Goal: Transaction & Acquisition: Subscribe to service/newsletter

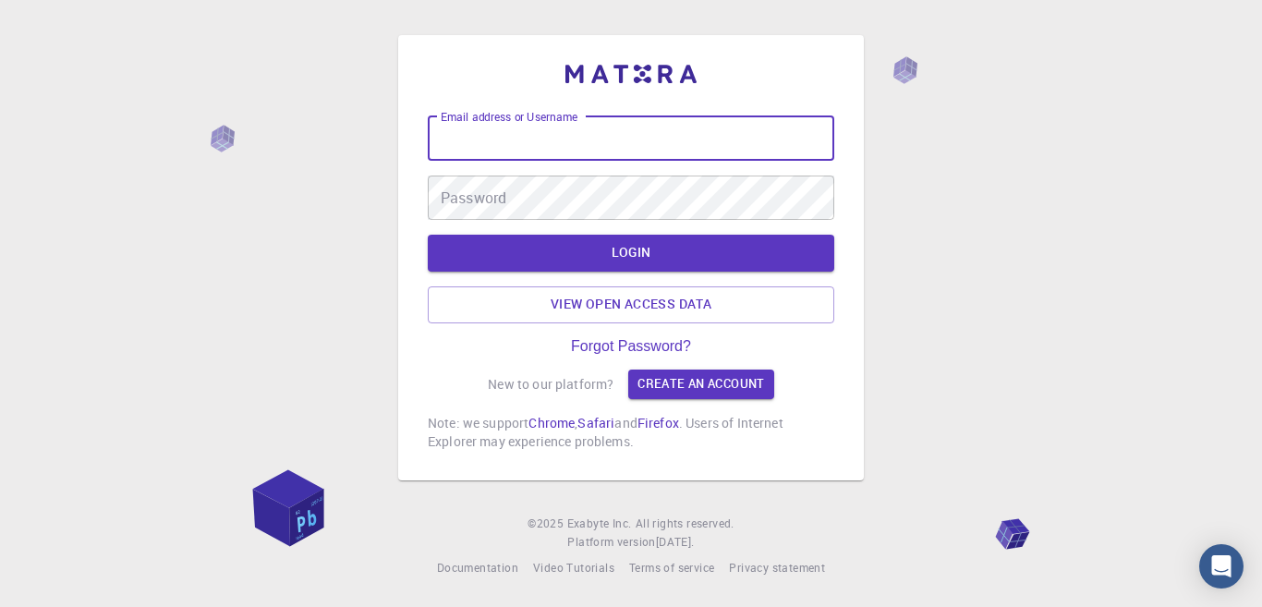
click at [603, 143] on input "Email address or Username" at bounding box center [631, 138] width 406 height 44
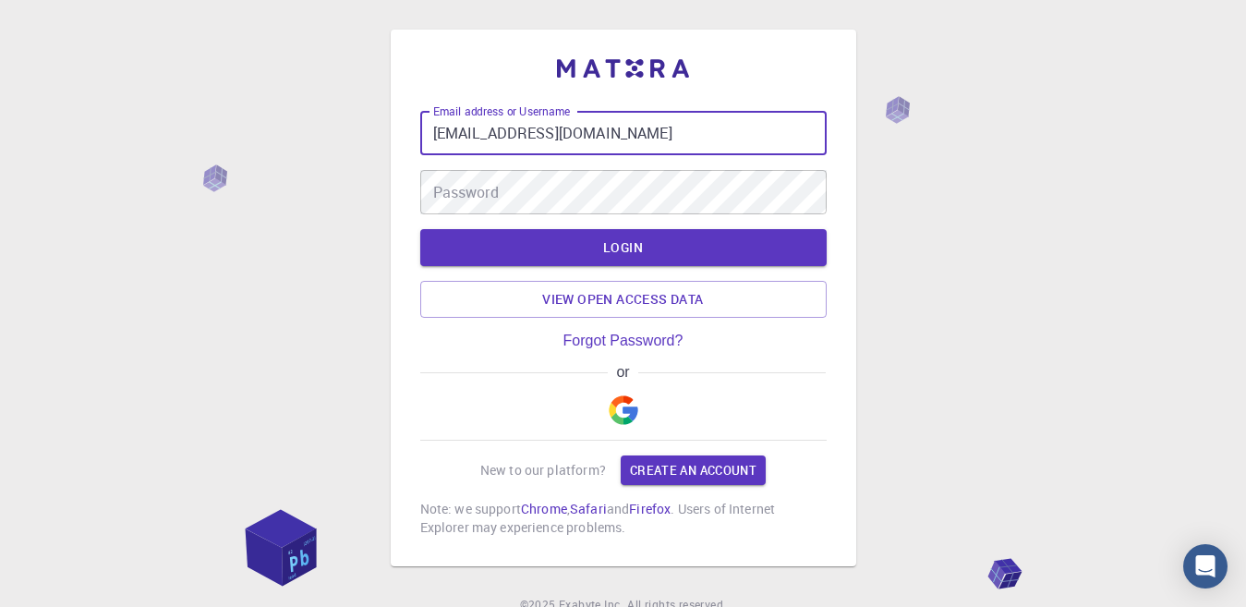
type input "marciaalejandralosada@gmail.com"
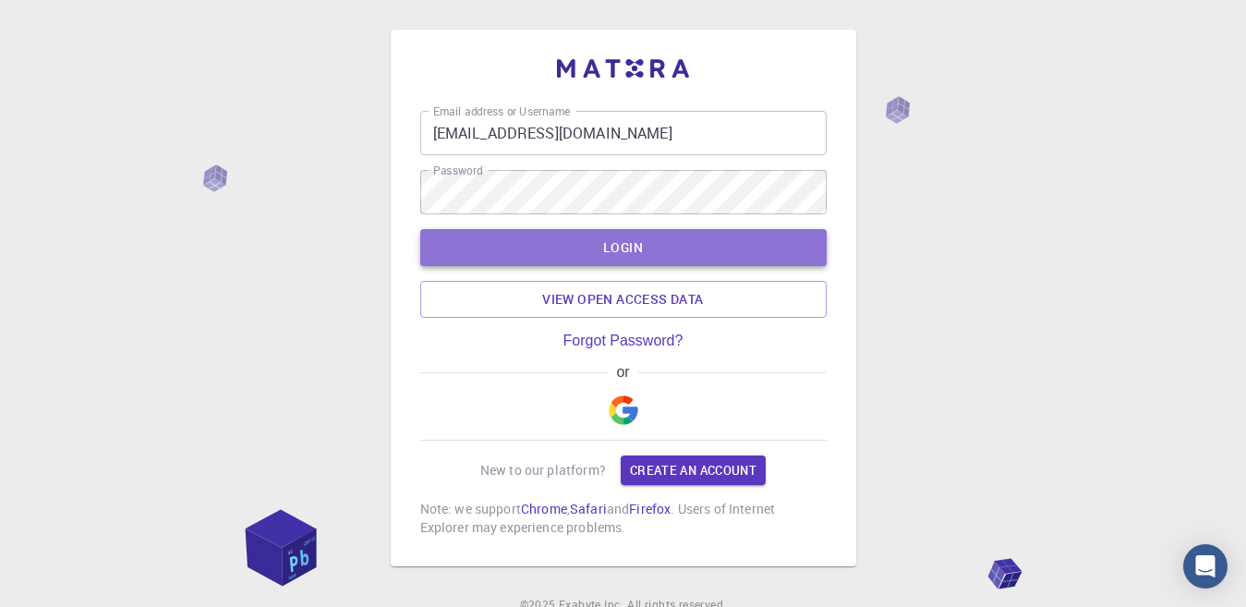
click at [612, 244] on button "LOGIN" at bounding box center [623, 247] width 406 height 37
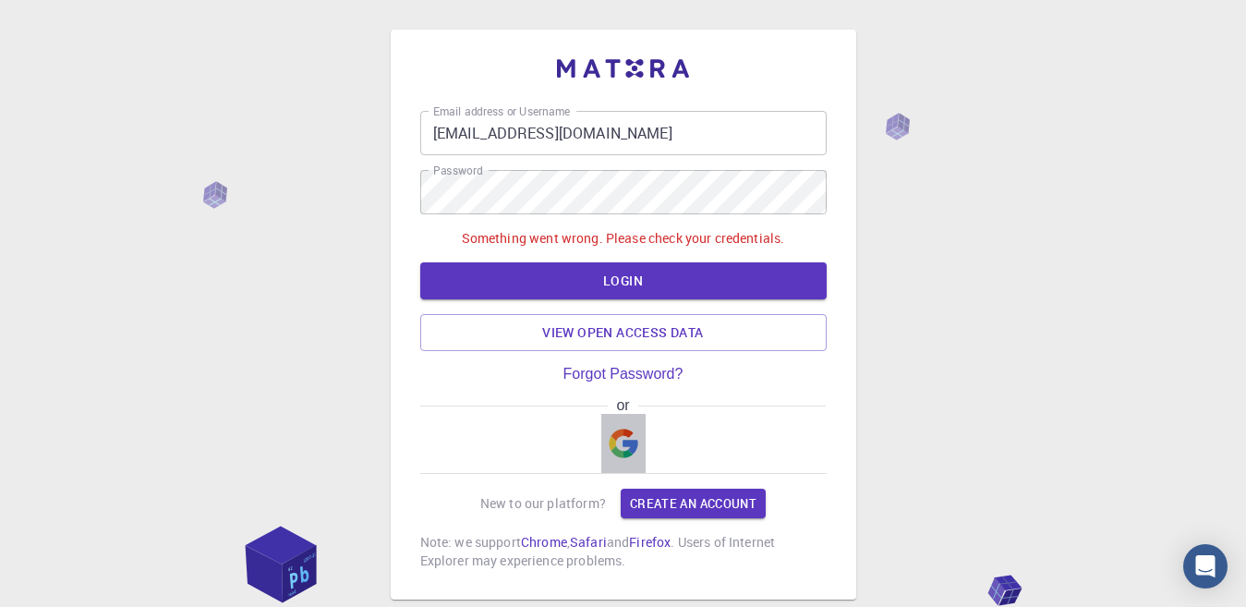
click at [615, 453] on img "button" at bounding box center [624, 444] width 30 height 30
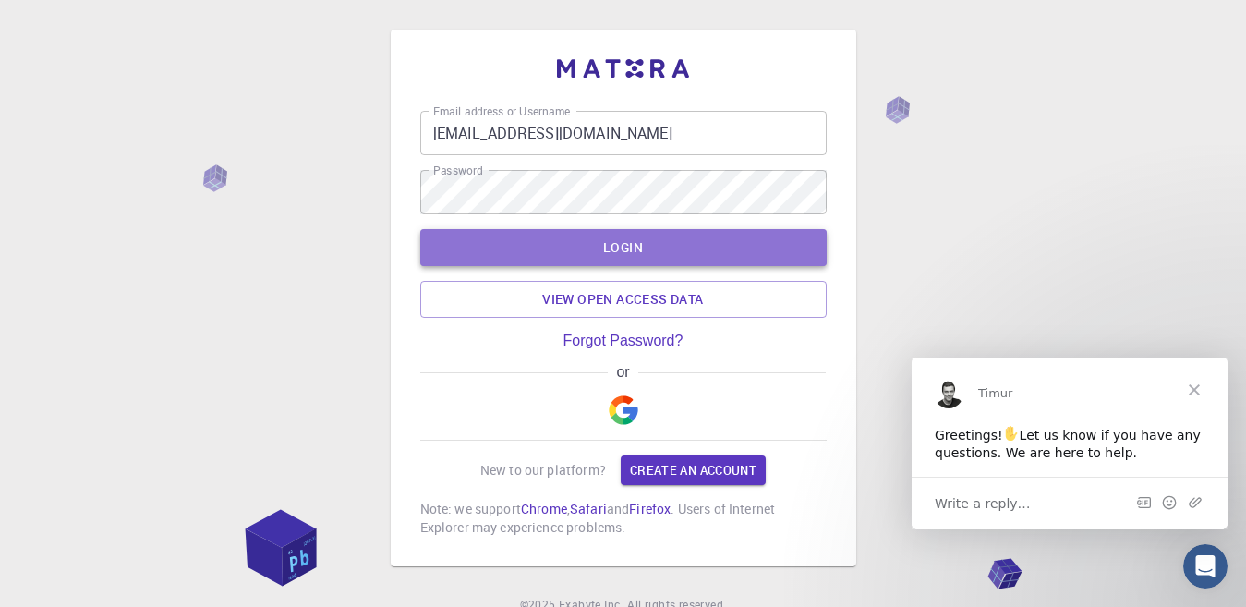
click at [621, 254] on button "LOGIN" at bounding box center [623, 247] width 406 height 37
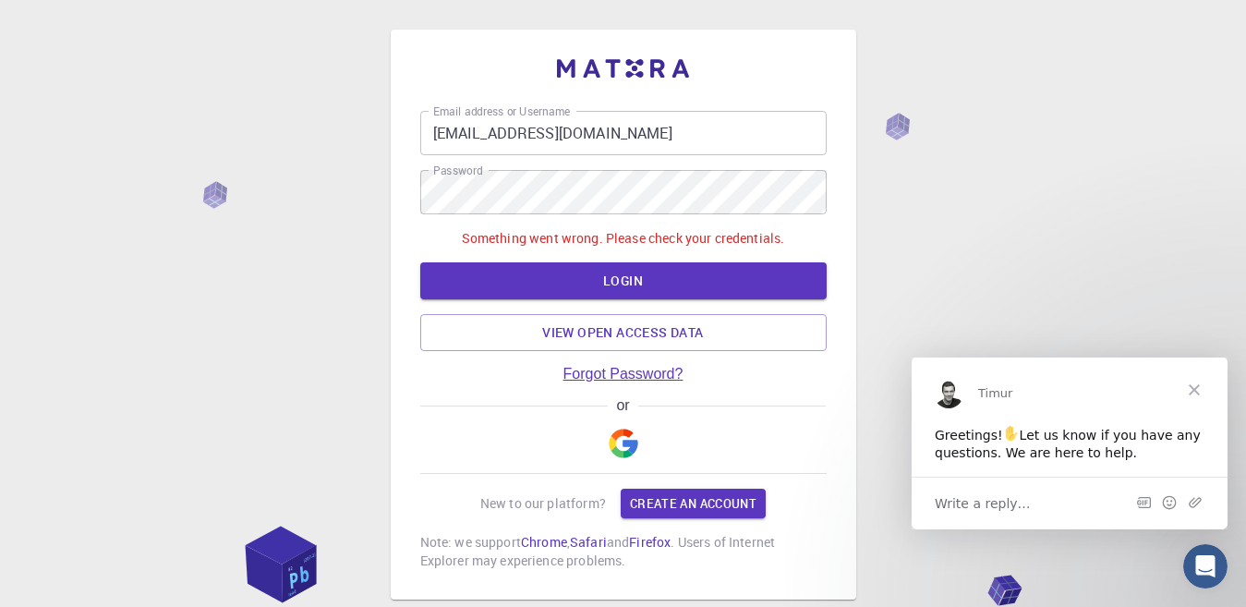
click at [615, 373] on link "Forgot Password?" at bounding box center [623, 374] width 120 height 17
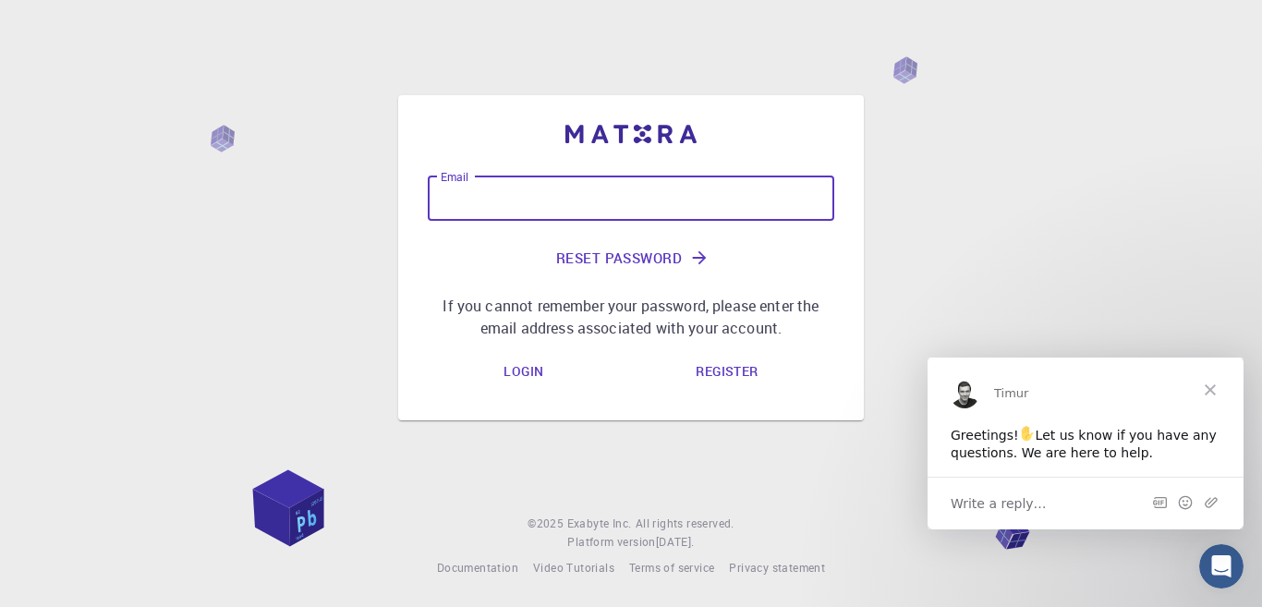
click at [505, 198] on input "Email" at bounding box center [631, 198] width 406 height 44
type input "marciaalejandralosada@gmail.com"
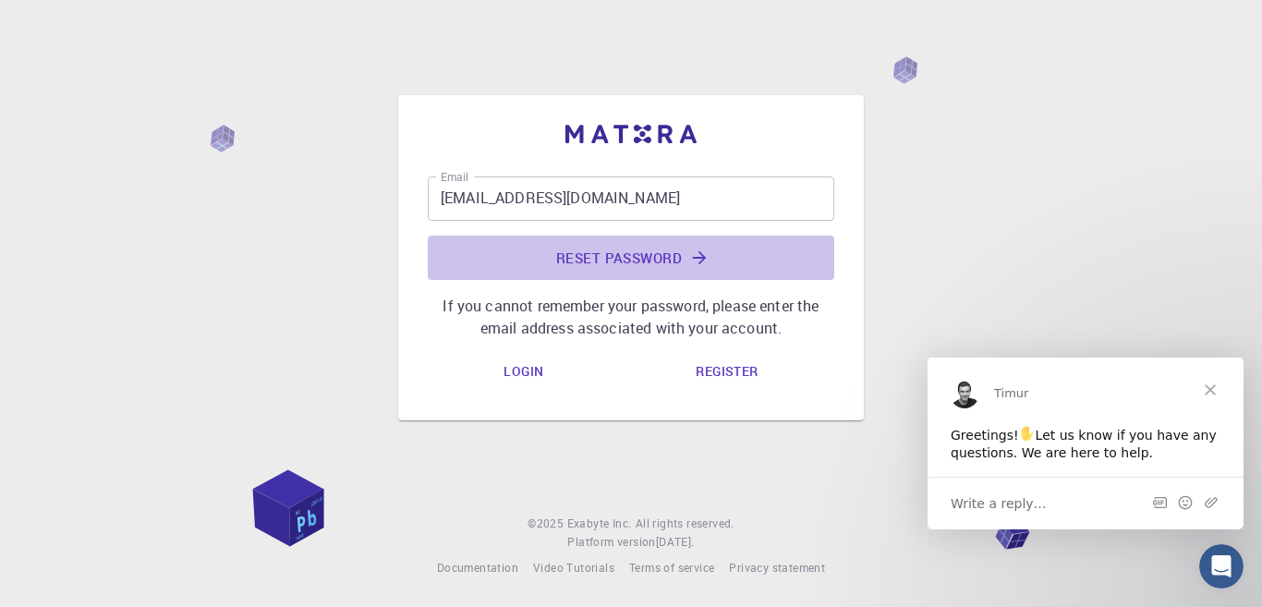
click at [630, 253] on button "Reset Password" at bounding box center [631, 258] width 406 height 44
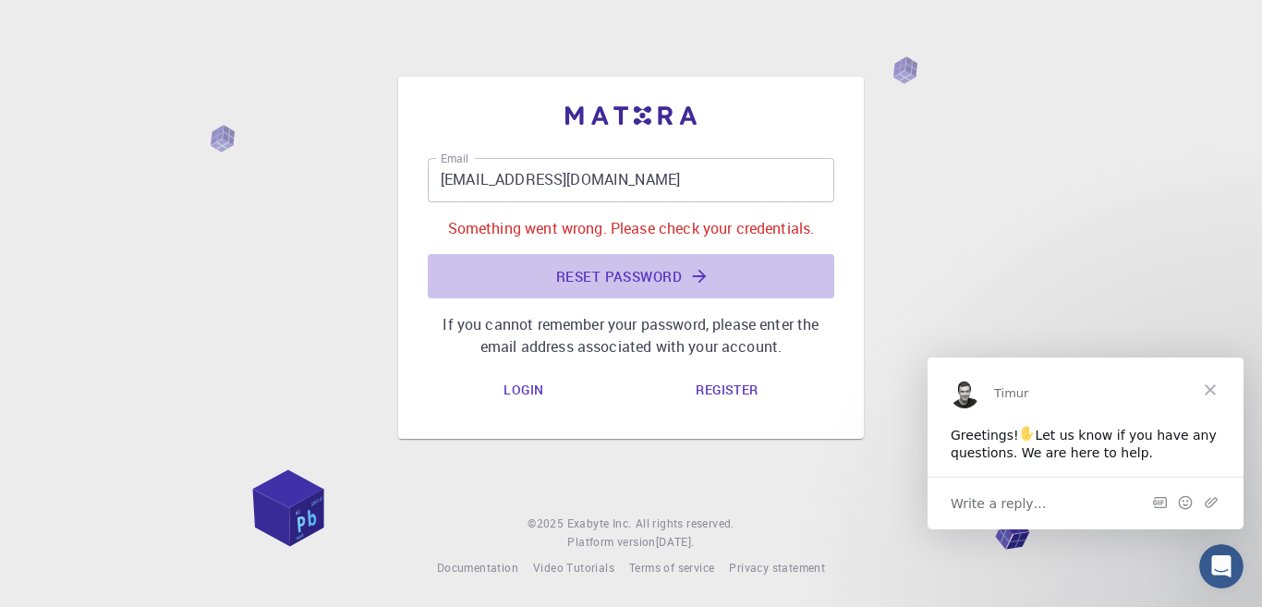
click at [701, 274] on icon "submit" at bounding box center [699, 276] width 20 height 20
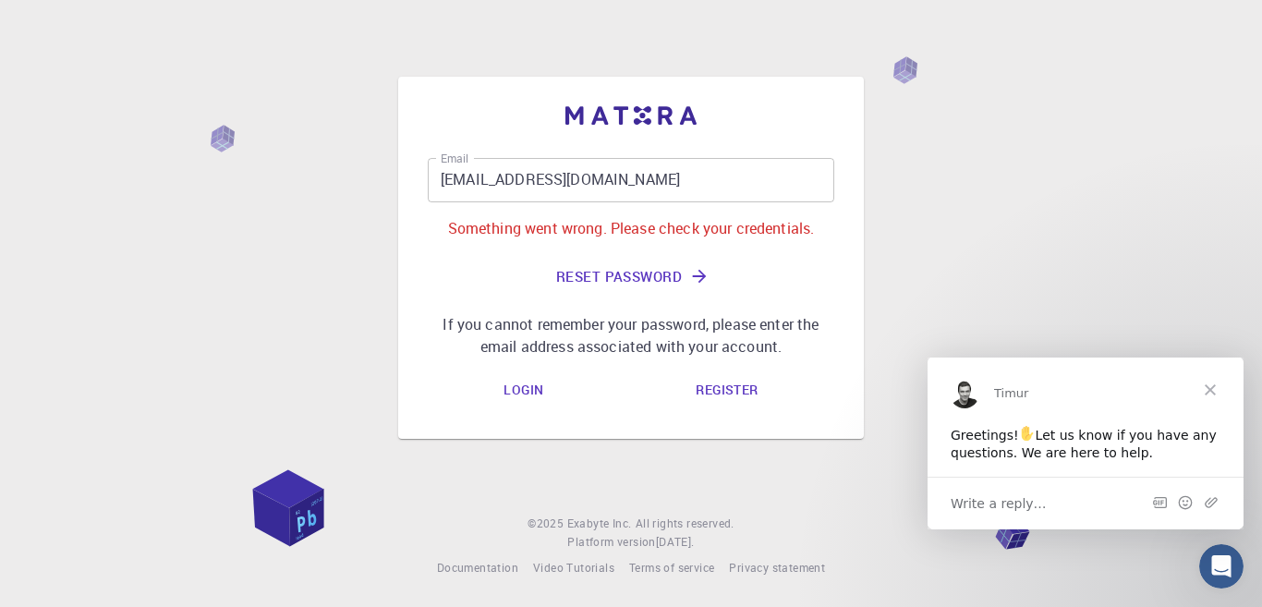
click at [719, 393] on link "Register" at bounding box center [726, 390] width 91 height 37
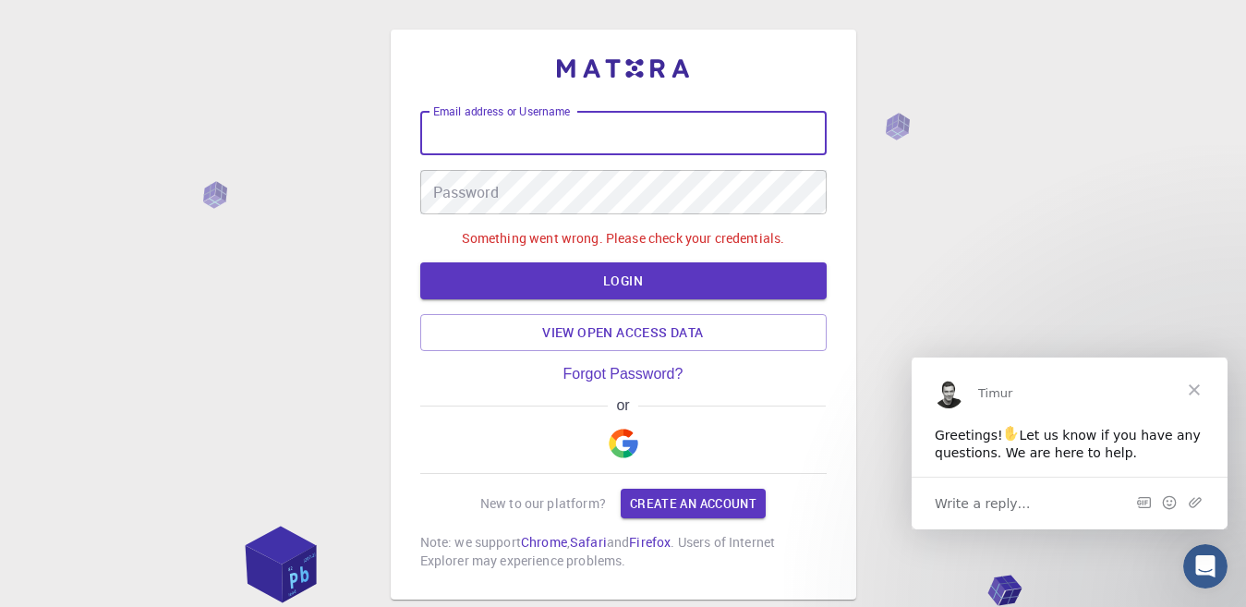
click at [533, 130] on input "Email address or Username" at bounding box center [623, 133] width 406 height 44
paste input "OriginLab Origin"
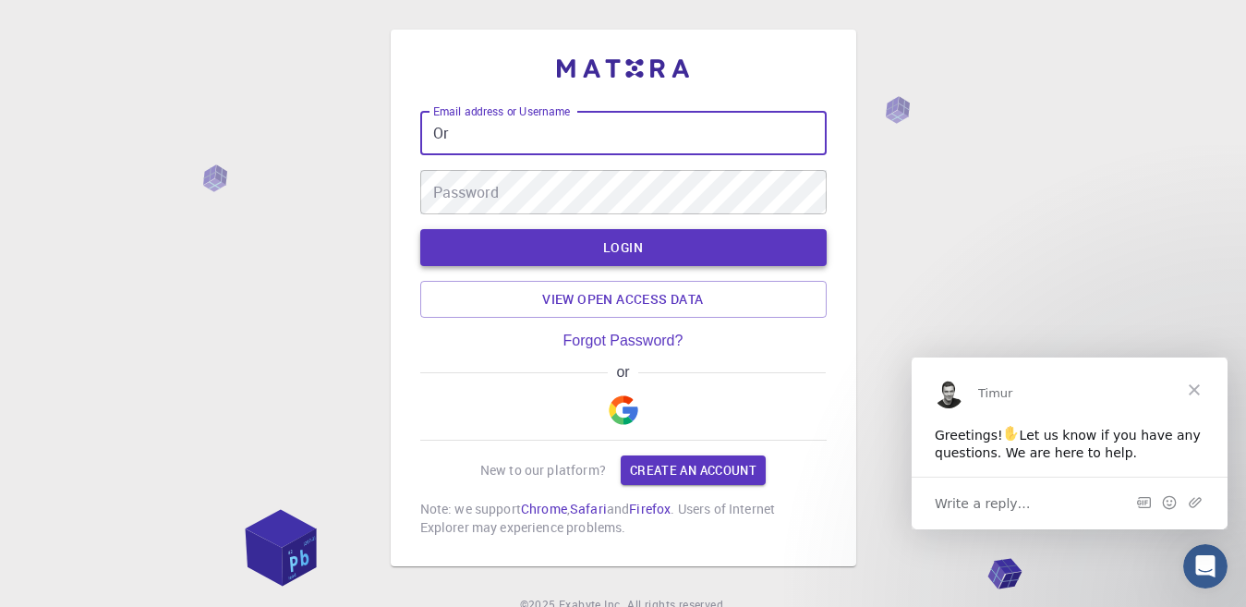
type input "O"
click at [1194, 381] on span "Close" at bounding box center [1194, 389] width 66 height 66
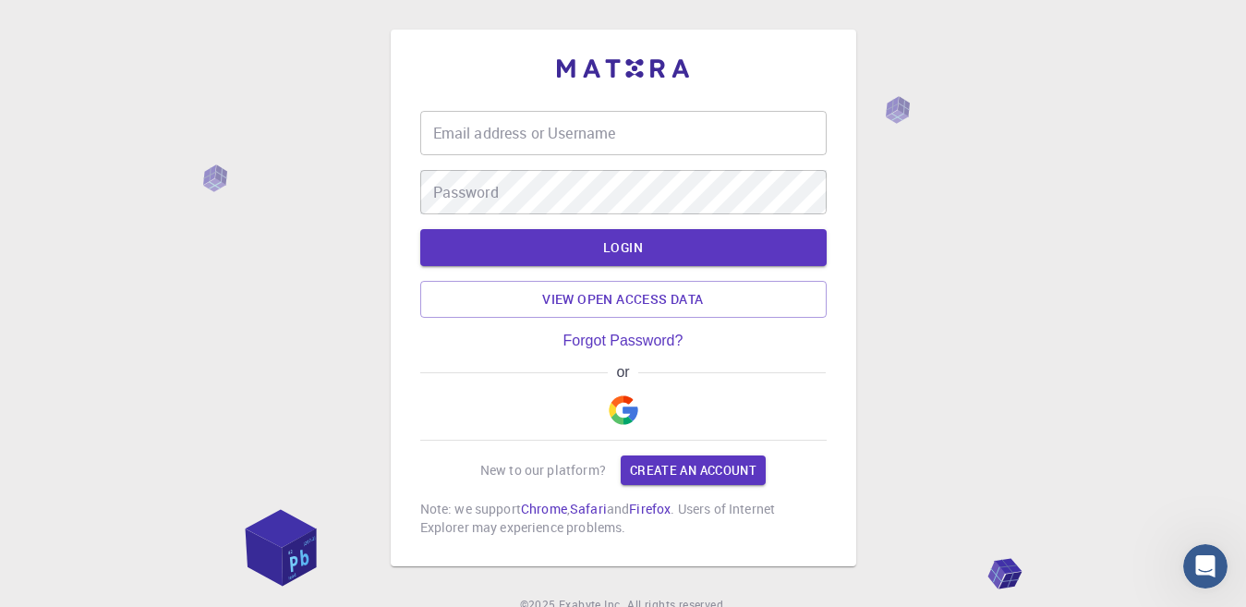
click at [625, 407] on img "button" at bounding box center [624, 410] width 30 height 30
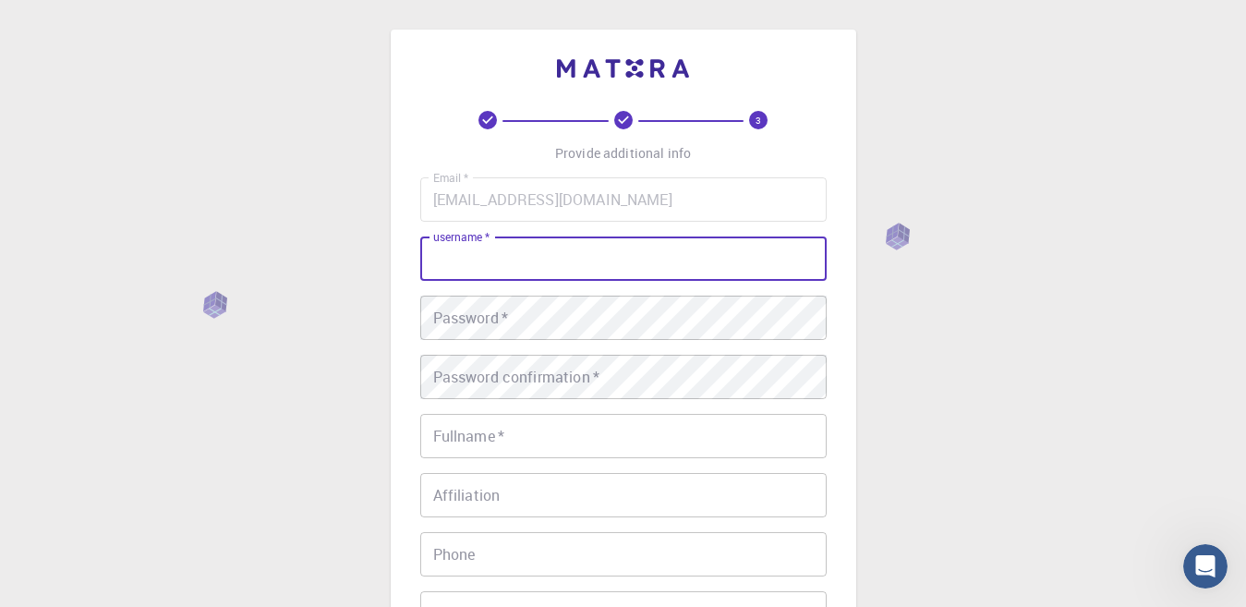
click at [497, 266] on input "username   *" at bounding box center [623, 258] width 406 height 44
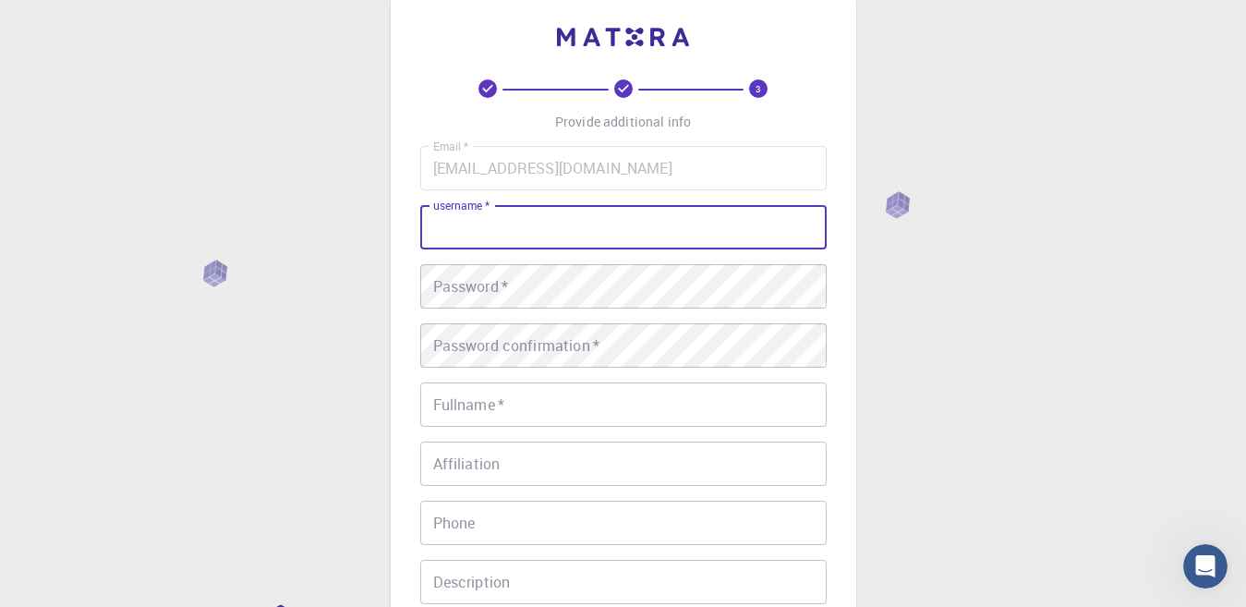
scroll to position [35, 0]
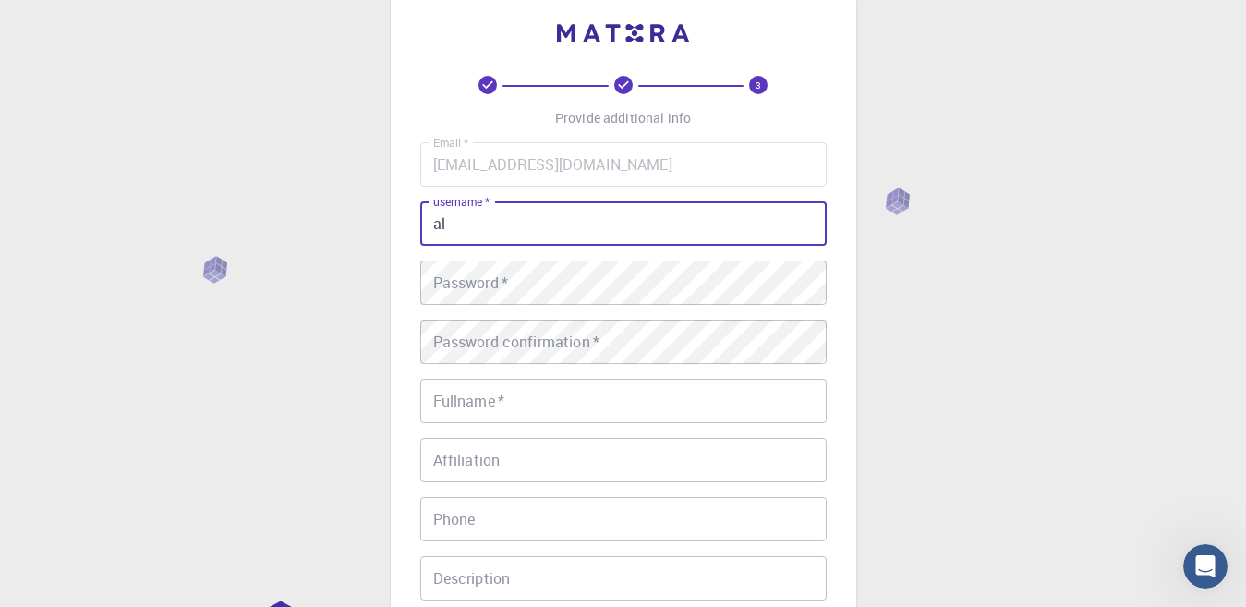
type input "a"
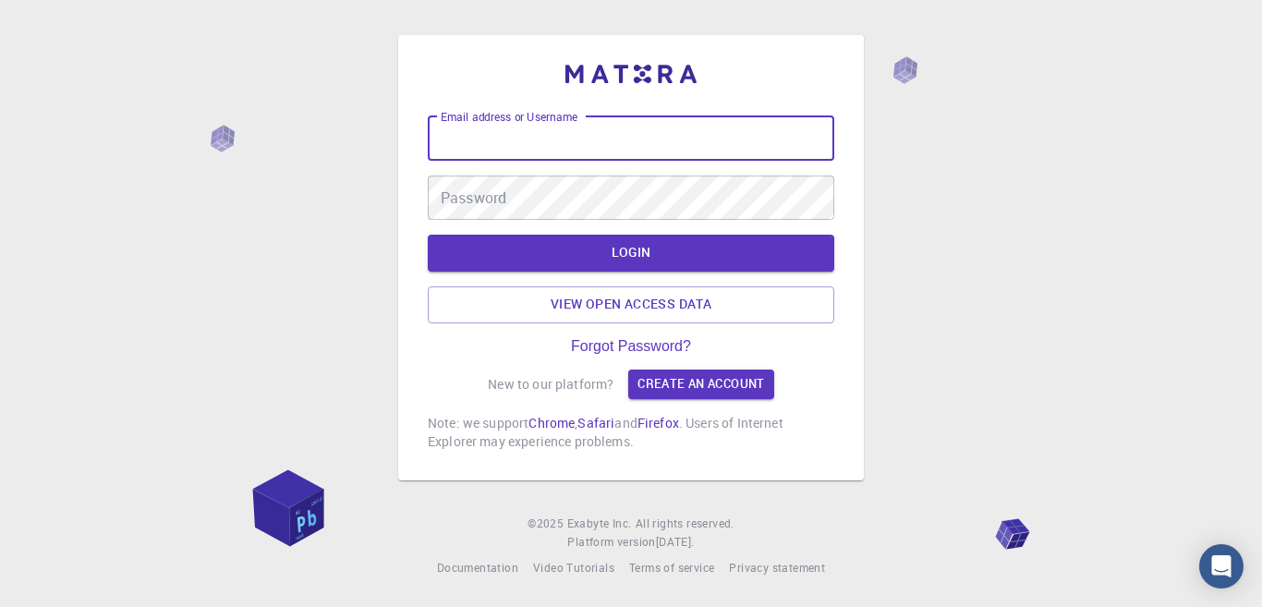
click at [598, 133] on input "Email address or Username" at bounding box center [631, 138] width 406 height 44
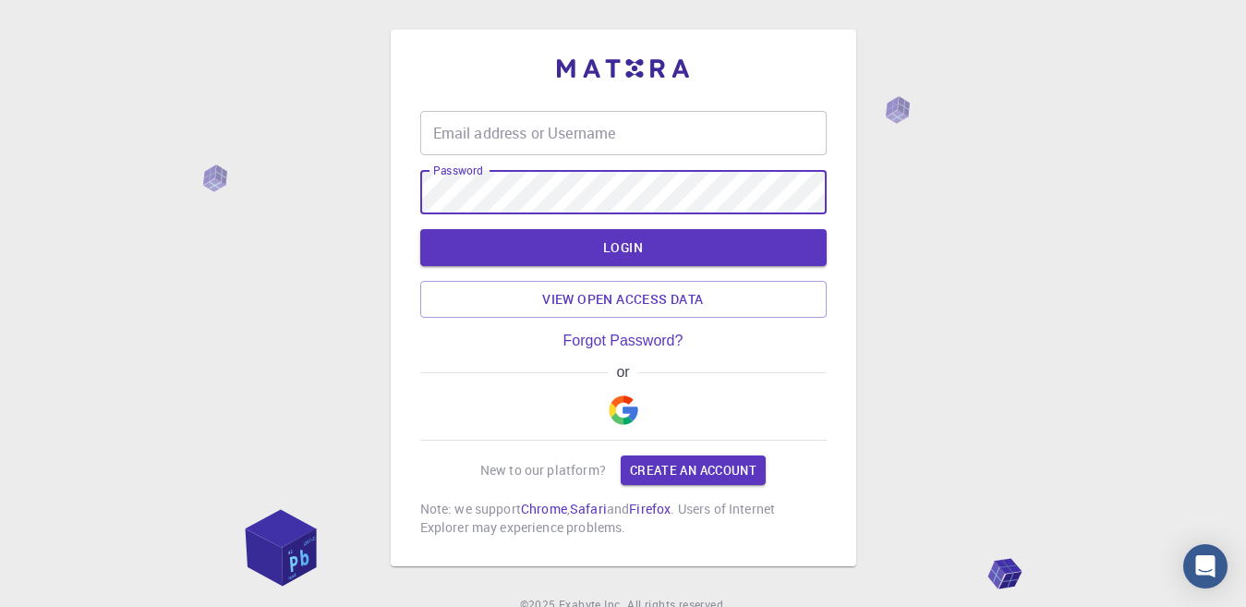
click at [583, 141] on input "Email address or Username" at bounding box center [623, 133] width 406 height 44
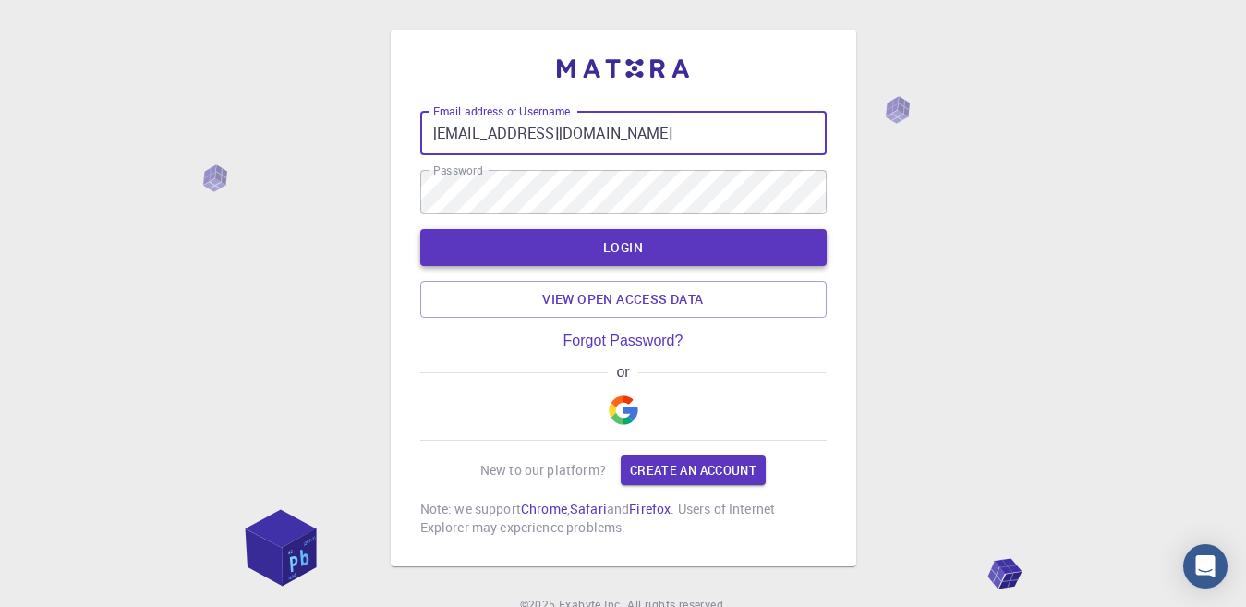
type input "[EMAIL_ADDRESS][DOMAIN_NAME]"
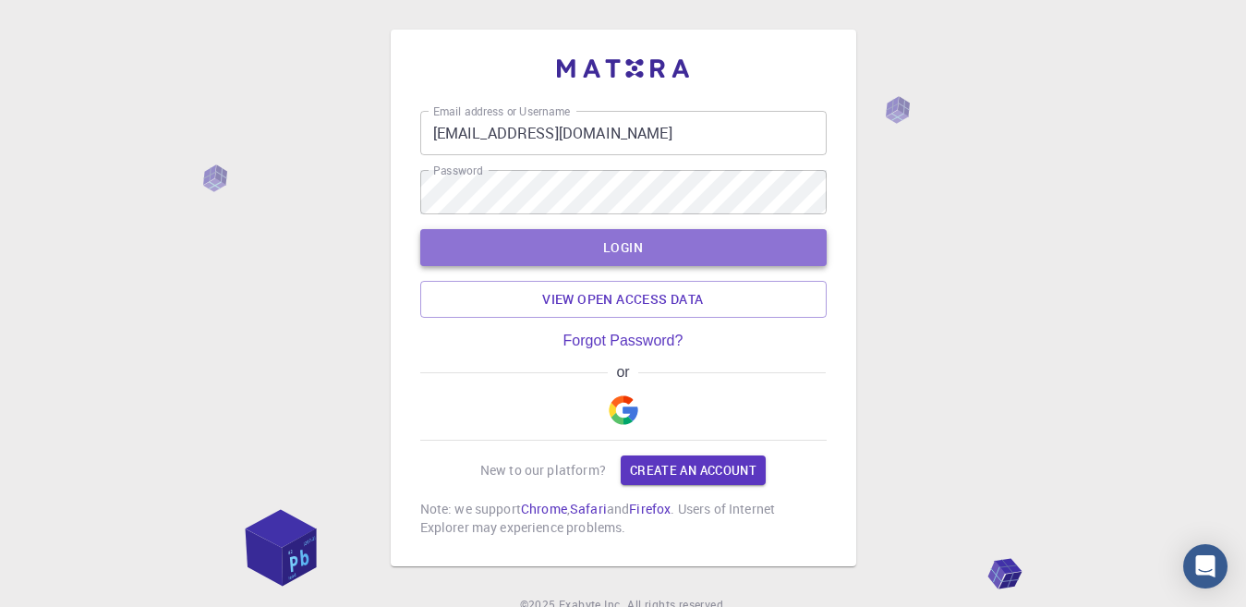
click at [632, 254] on button "LOGIN" at bounding box center [623, 247] width 406 height 37
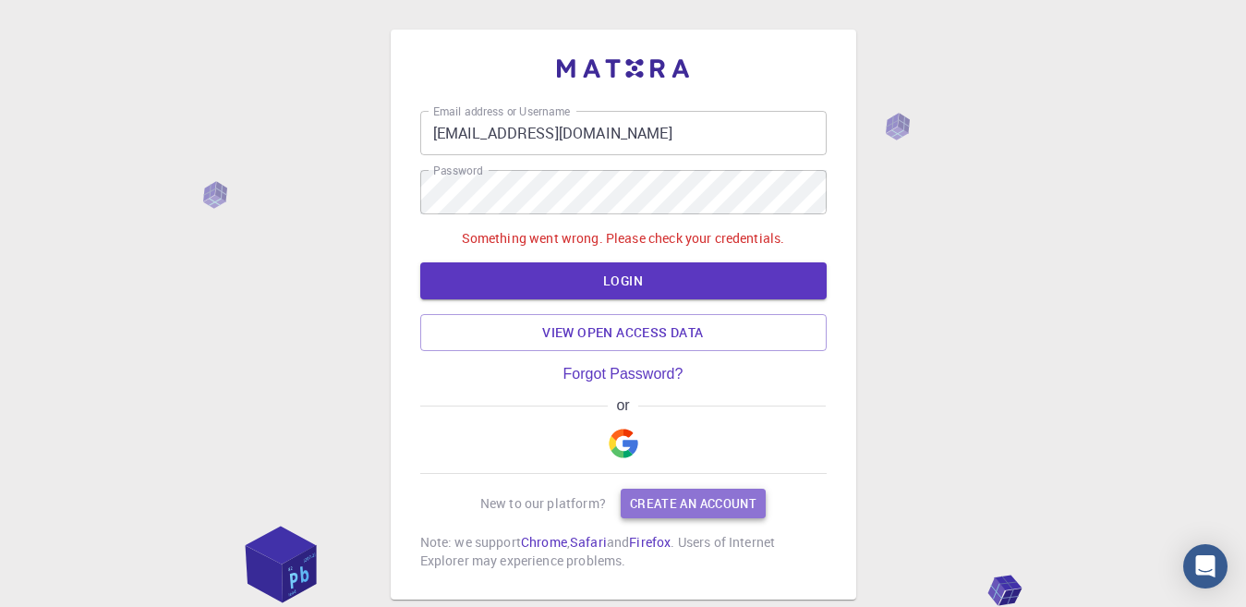
click at [673, 512] on link "Create an account" at bounding box center [693, 504] width 145 height 30
